Goal: Information Seeking & Learning: Learn about a topic

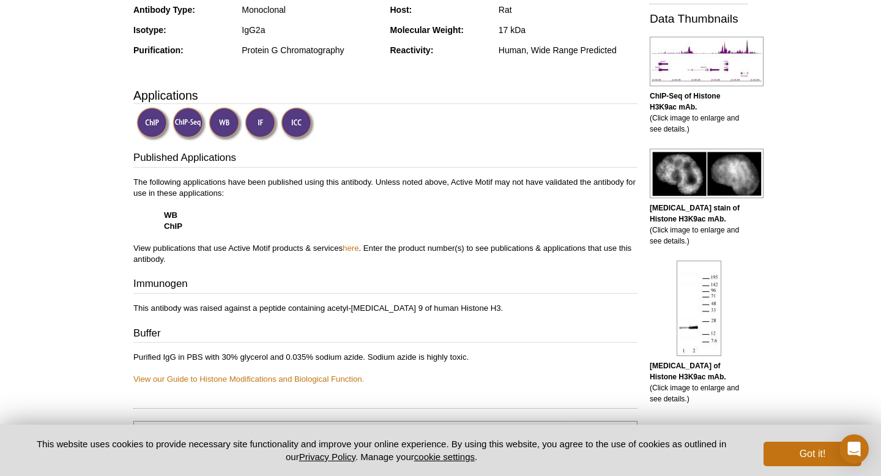
scroll to position [310, 0]
drag, startPoint x: 186, startPoint y: 227, endPoint x: 157, endPoint y: 206, distance: 35.5
click at [157, 206] on p "The following applications have been published using this antibody. Unless note…" at bounding box center [385, 220] width 504 height 88
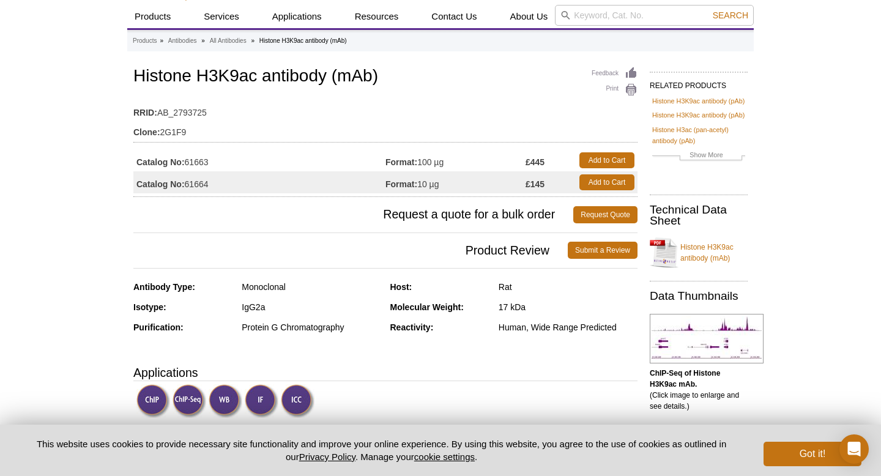
scroll to position [0, 0]
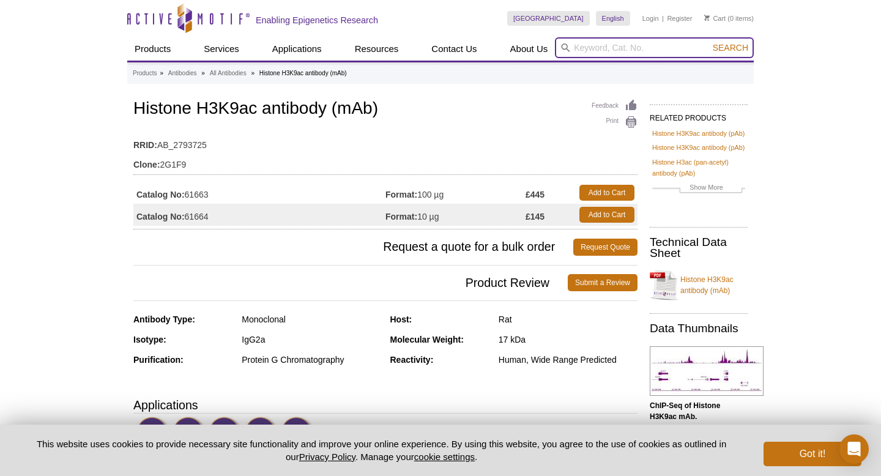
click at [586, 47] on input "search" at bounding box center [654, 47] width 199 height 21
type input "cut&tag antibodies"
click at [709, 42] on button "Search" at bounding box center [730, 47] width 43 height 11
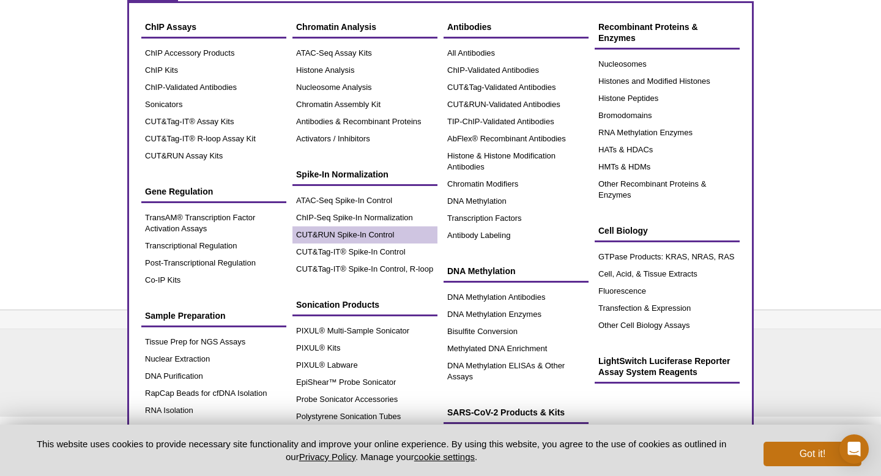
scroll to position [21, 0]
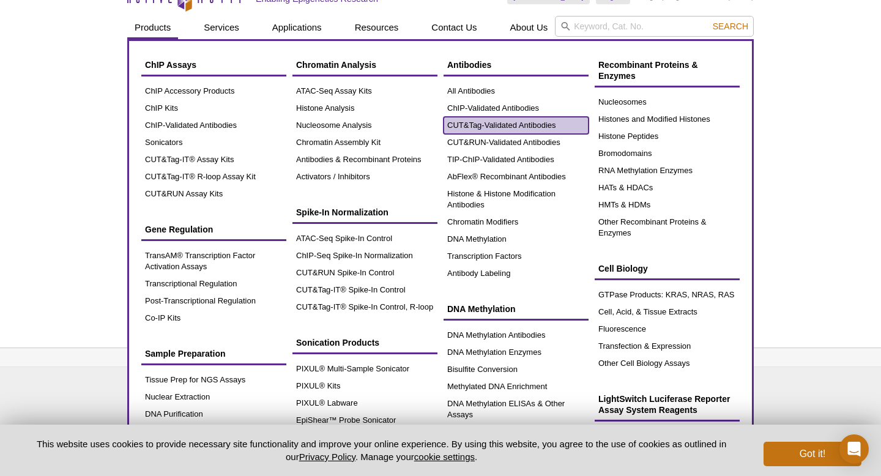
click at [495, 122] on link "CUT&Tag-Validated Antibodies" at bounding box center [516, 125] width 145 height 17
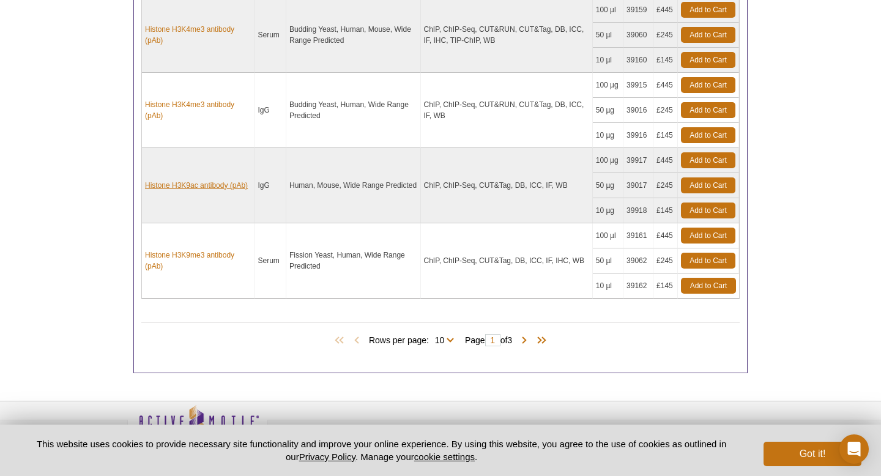
scroll to position [1077, 0]
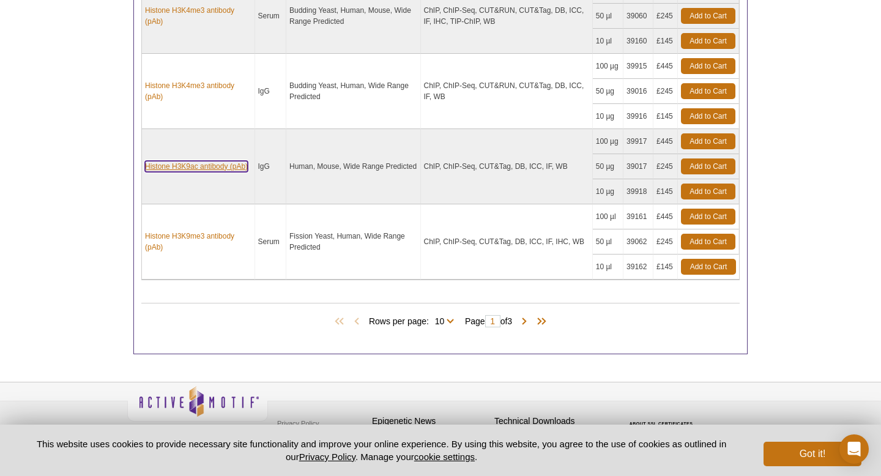
click at [197, 165] on link "Histone H3K9ac antibody (pAb)" at bounding box center [196, 166] width 103 height 11
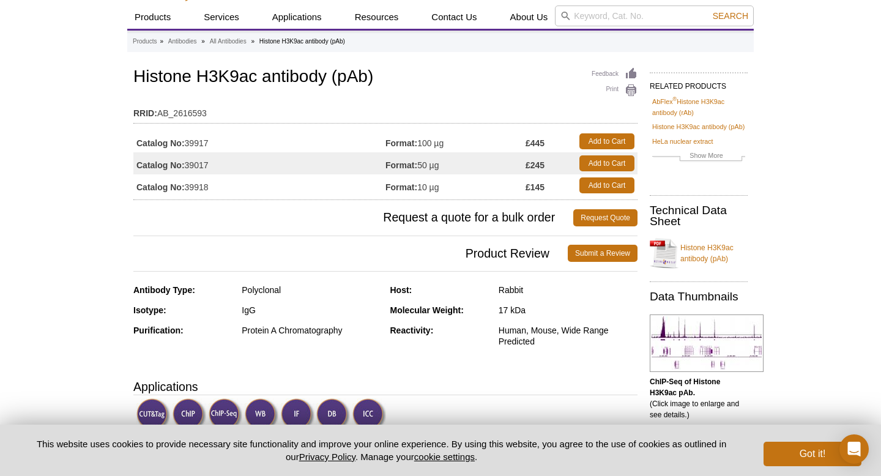
scroll to position [17, 0]
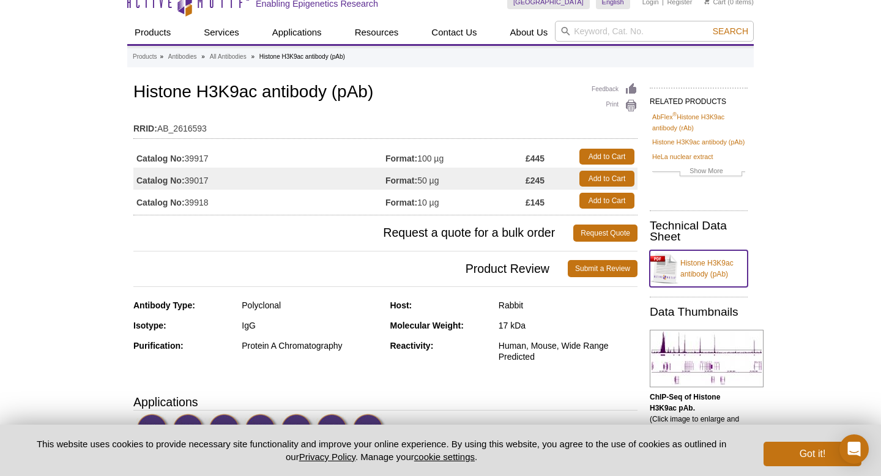
click at [708, 256] on link "Histone H3K9ac antibody (pAb)" at bounding box center [699, 268] width 98 height 37
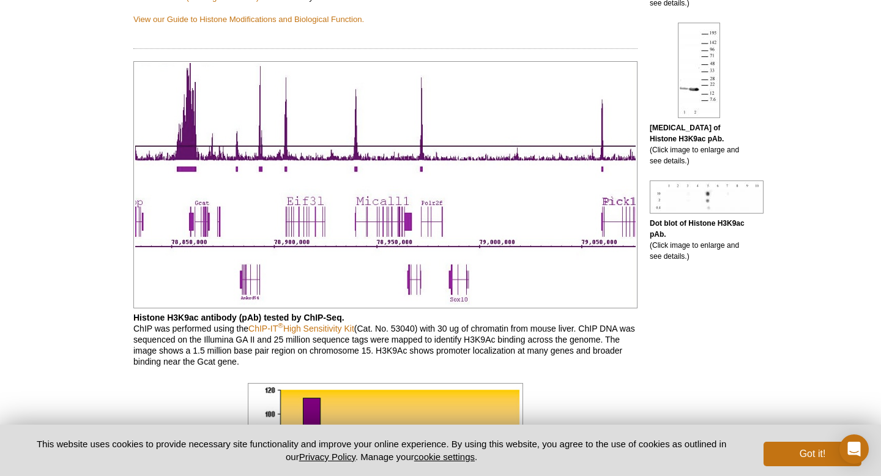
scroll to position [745, 0]
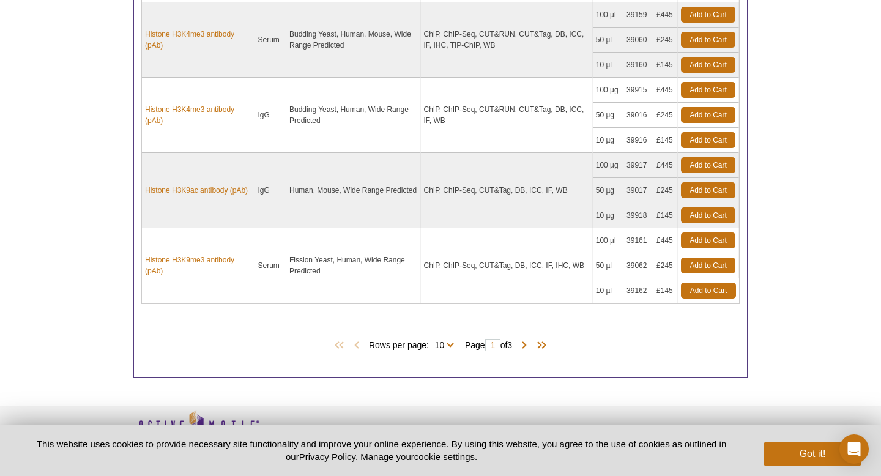
scroll to position [1003, 0]
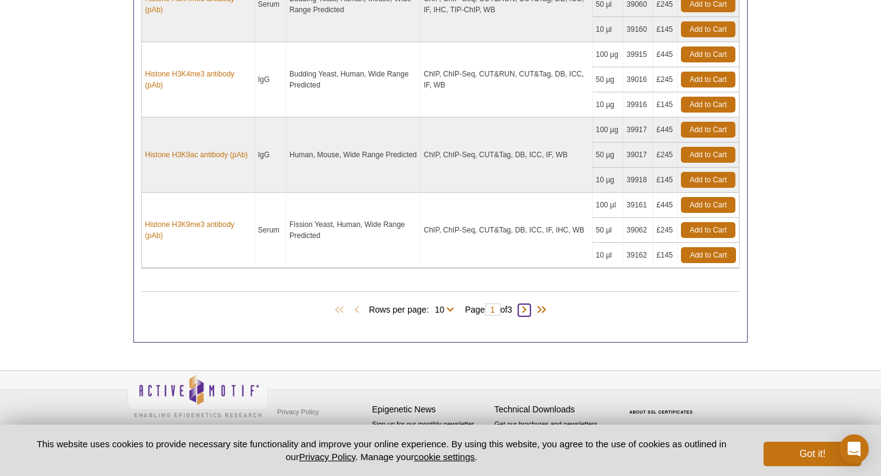
click at [531, 307] on span at bounding box center [524, 310] width 12 height 12
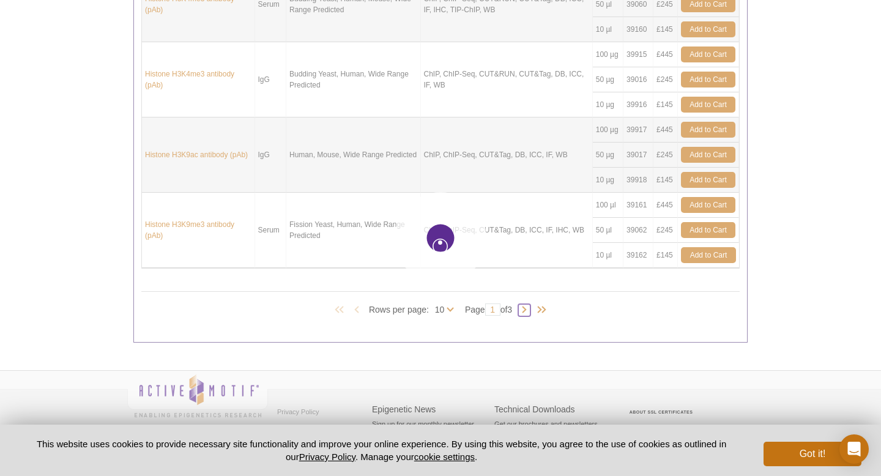
type input "2"
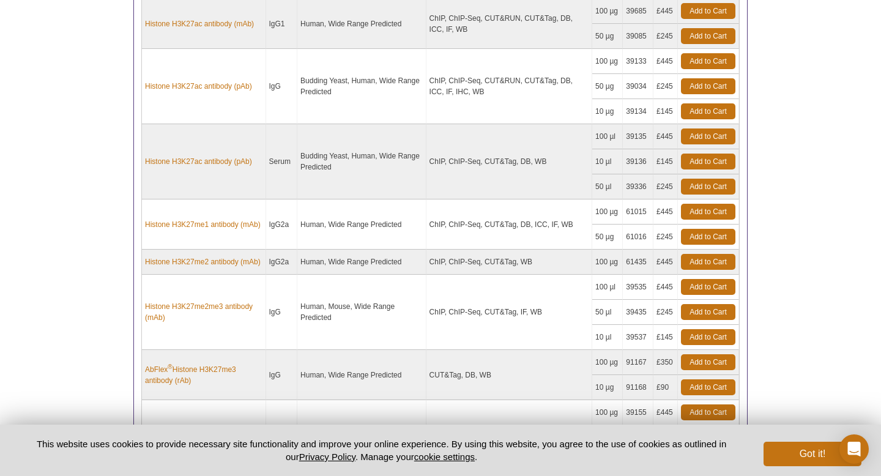
scroll to position [726, 0]
